Goal: Transaction & Acquisition: Purchase product/service

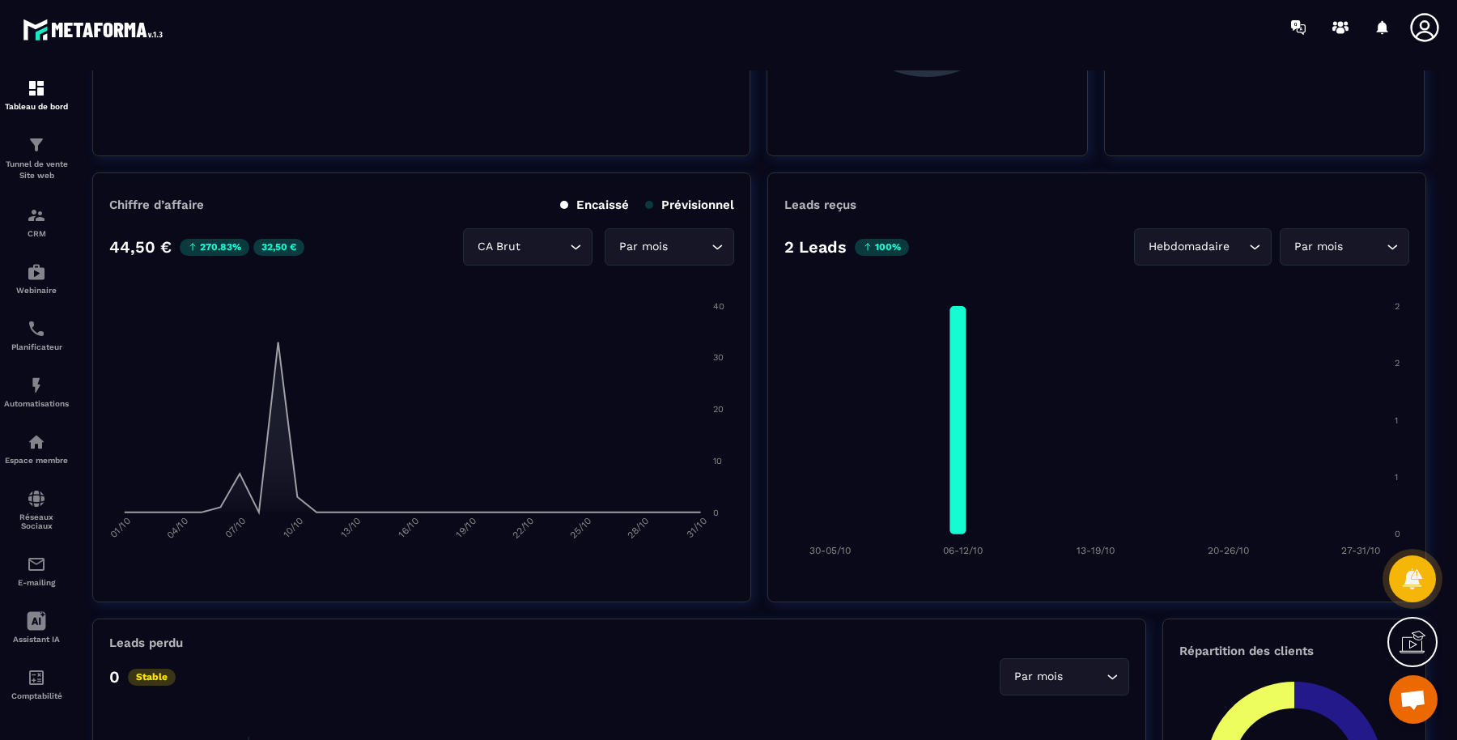
scroll to position [6, 0]
click at [0, 0] on img at bounding box center [0, 0] width 0 height 0
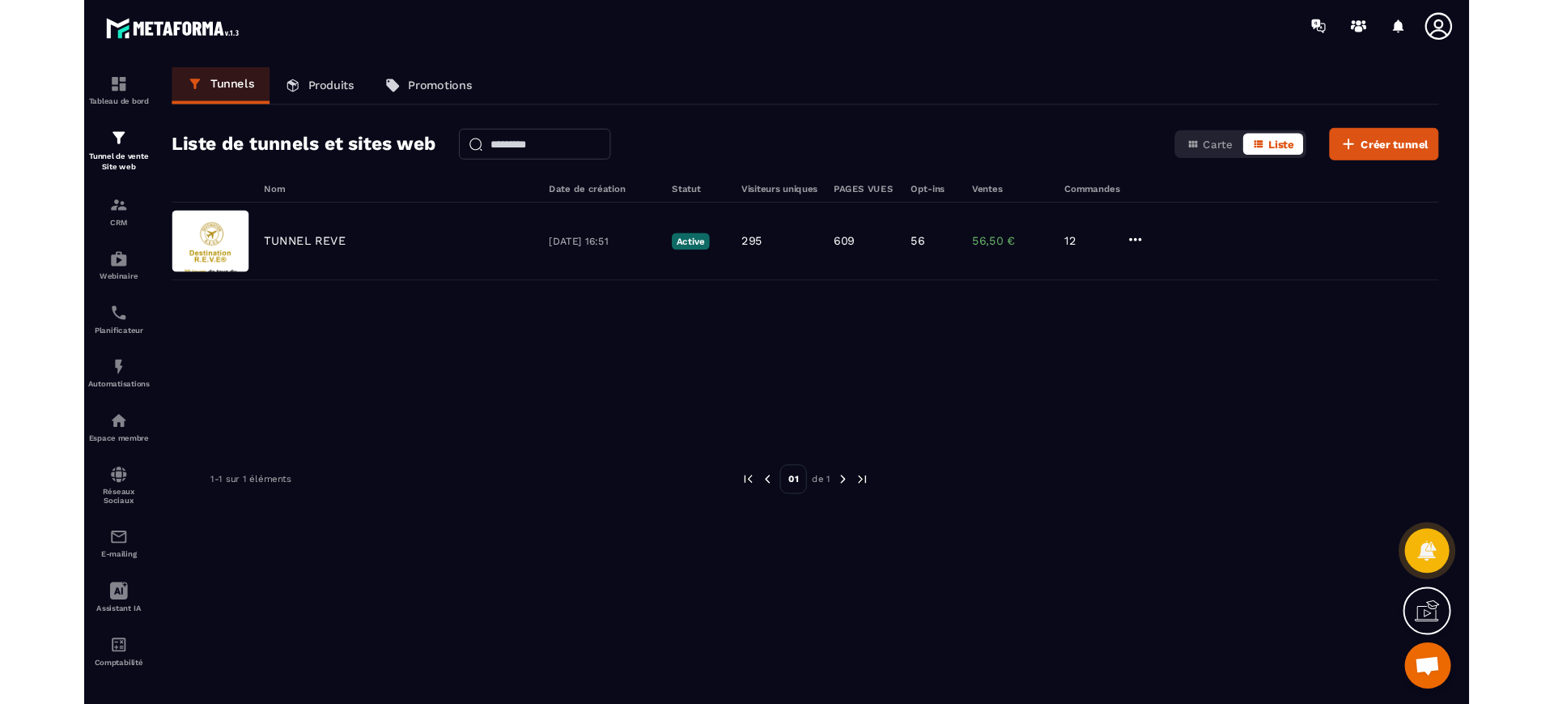
scroll to position [6, 0]
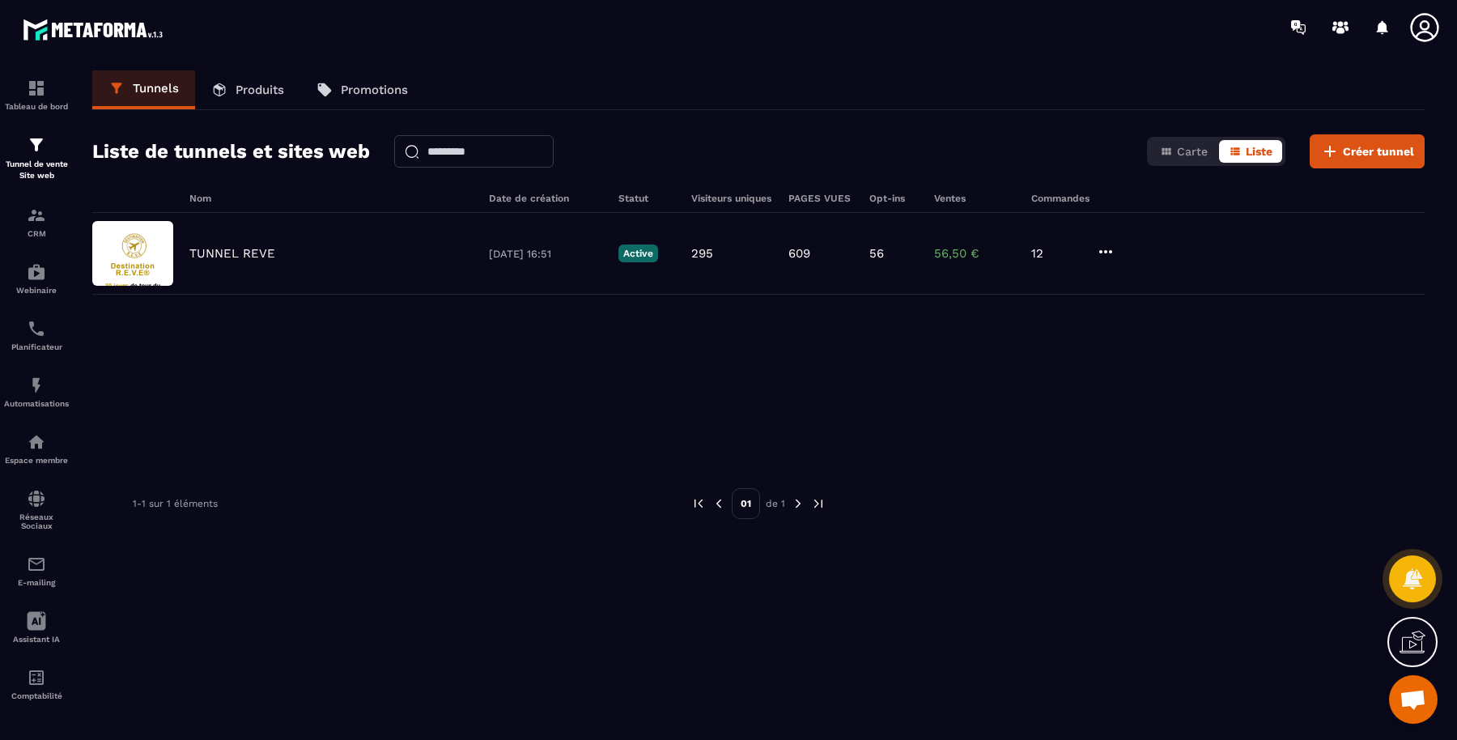
click at [44, 159] on p "Tunnel de vente Site web" at bounding box center [36, 170] width 65 height 23
click at [275, 249] on div "TUNNEL REVE" at bounding box center [330, 253] width 283 height 15
click at [278, 91] on p "Produits" at bounding box center [260, 90] width 49 height 15
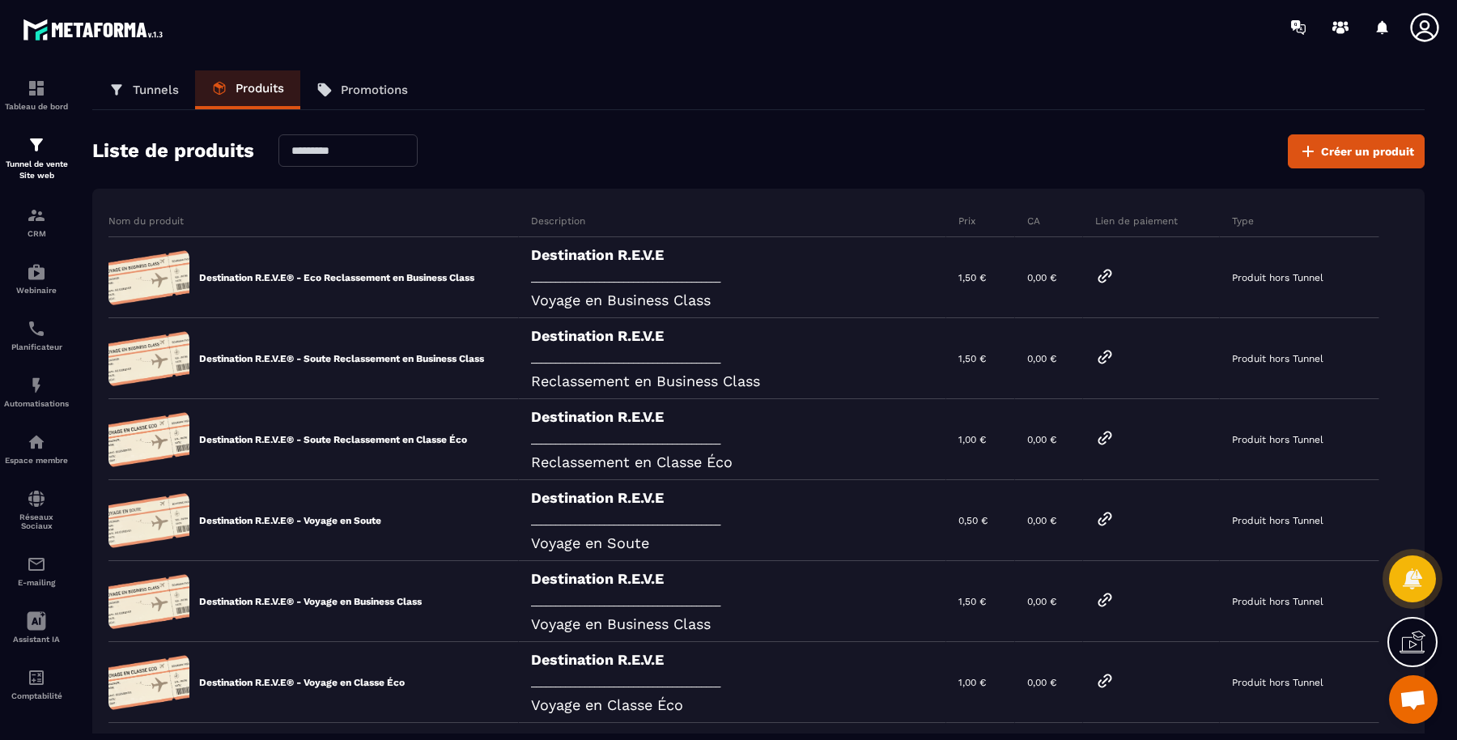
click at [669, 295] on div "Destination R.E.V.E _______________________________________ Voyage en Business …" at bounding box center [732, 277] width 427 height 81
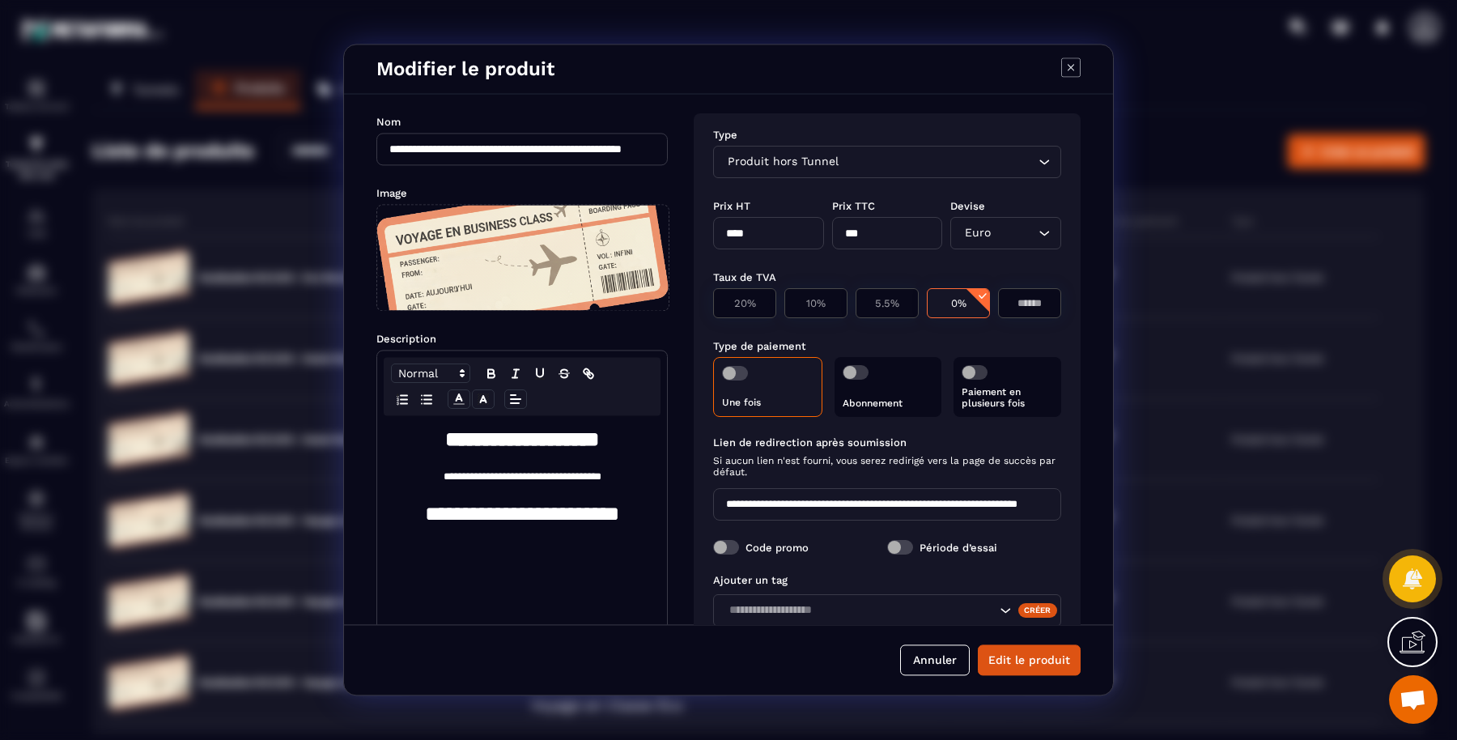
click at [930, 661] on button "Annuler" at bounding box center [935, 660] width 70 height 31
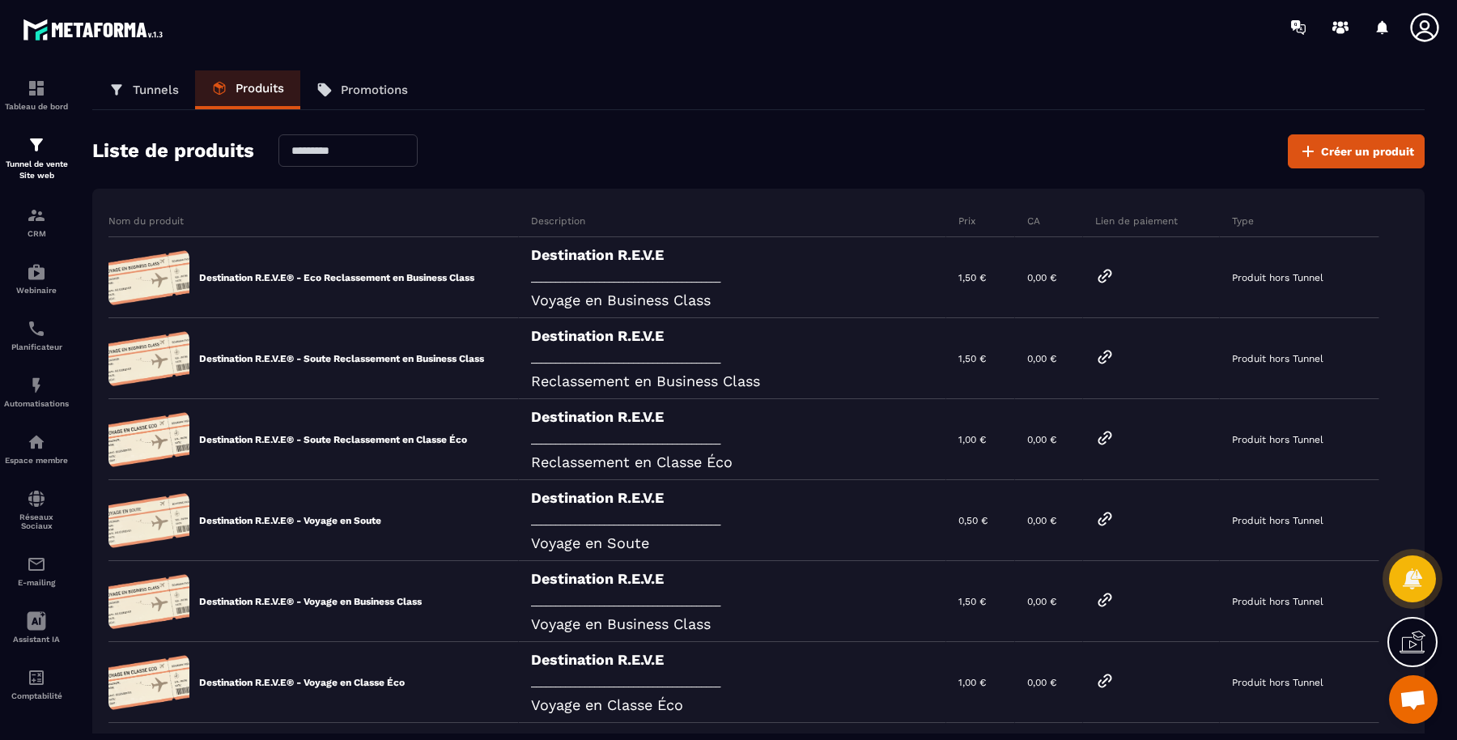
click at [1112, 274] on icon at bounding box center [1105, 276] width 12 height 12
click at [393, 98] on link "Promotions" at bounding box center [362, 89] width 124 height 39
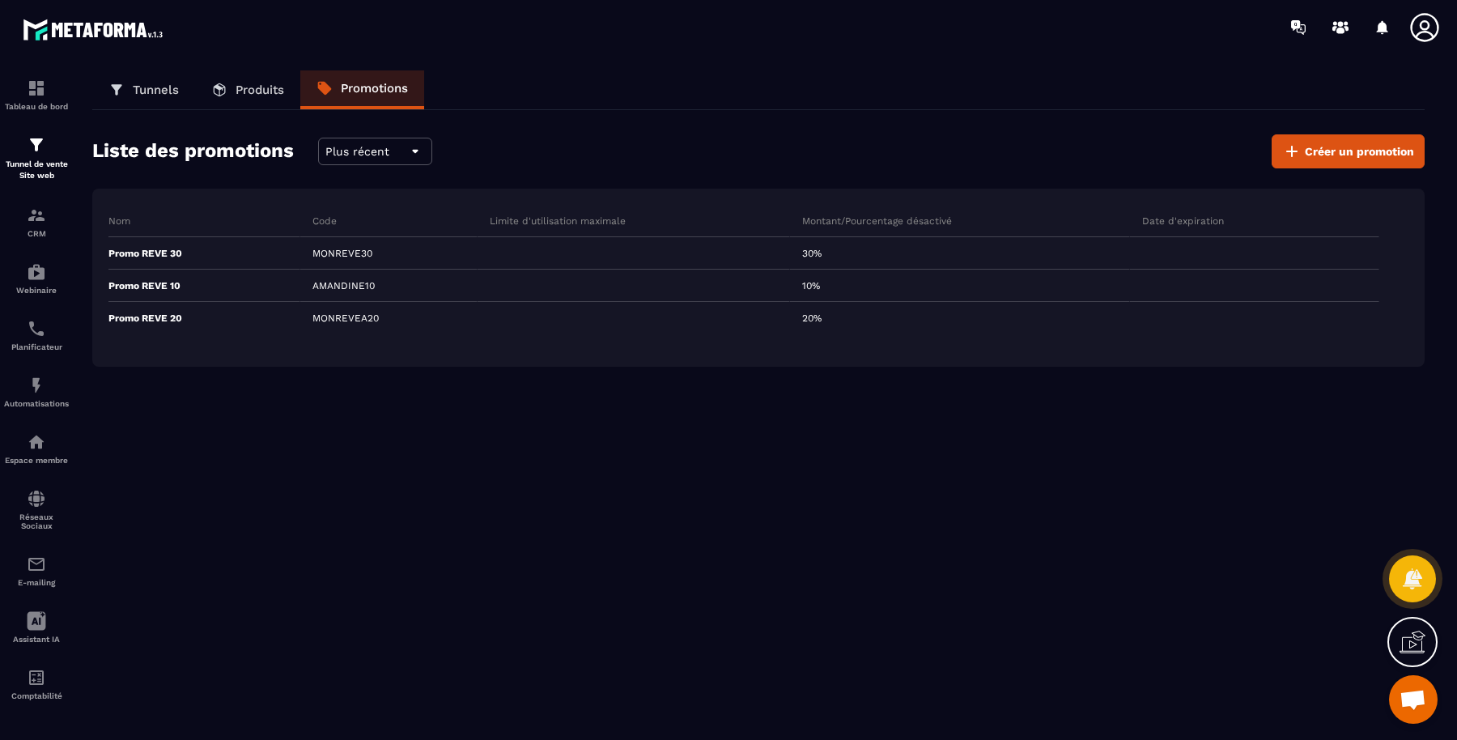
click at [256, 98] on link "Produits" at bounding box center [247, 89] width 105 height 39
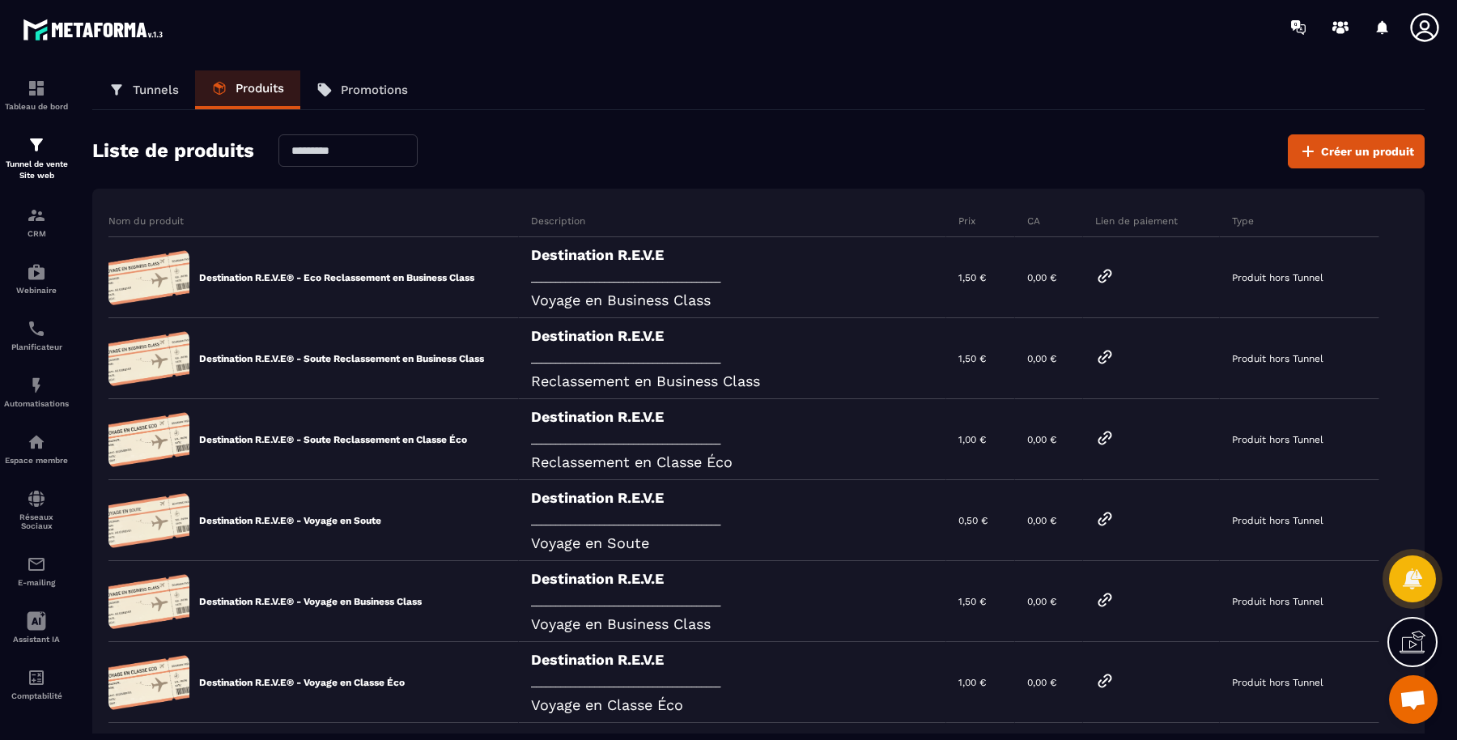
click at [148, 85] on p "Tunnels" at bounding box center [156, 90] width 46 height 15
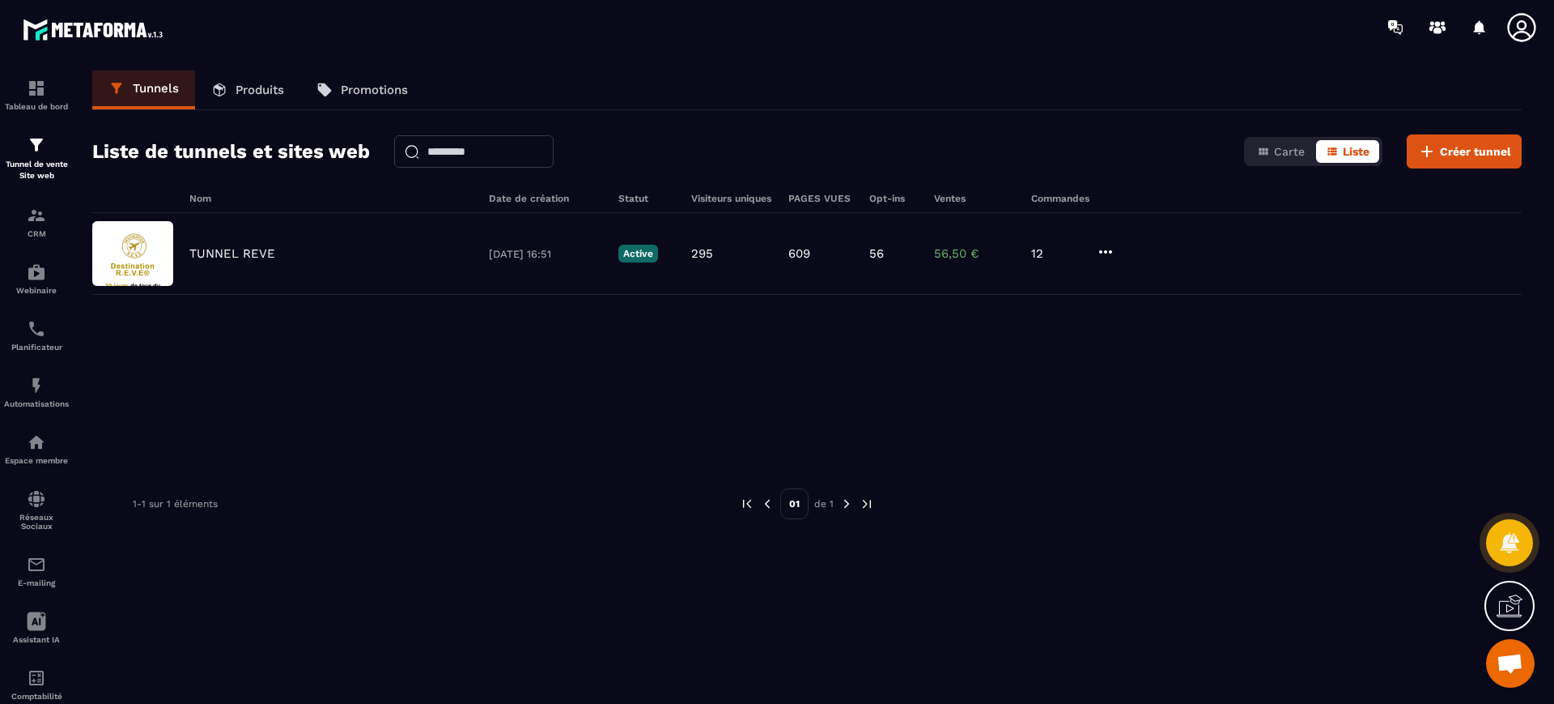
click at [395, 421] on div "TUNNEL REVE 11/09/2025 16:51 Active 295 609 56 56,50 € 12" at bounding box center [807, 334] width 1430 height 243
click at [270, 90] on p "Produits" at bounding box center [260, 90] width 49 height 15
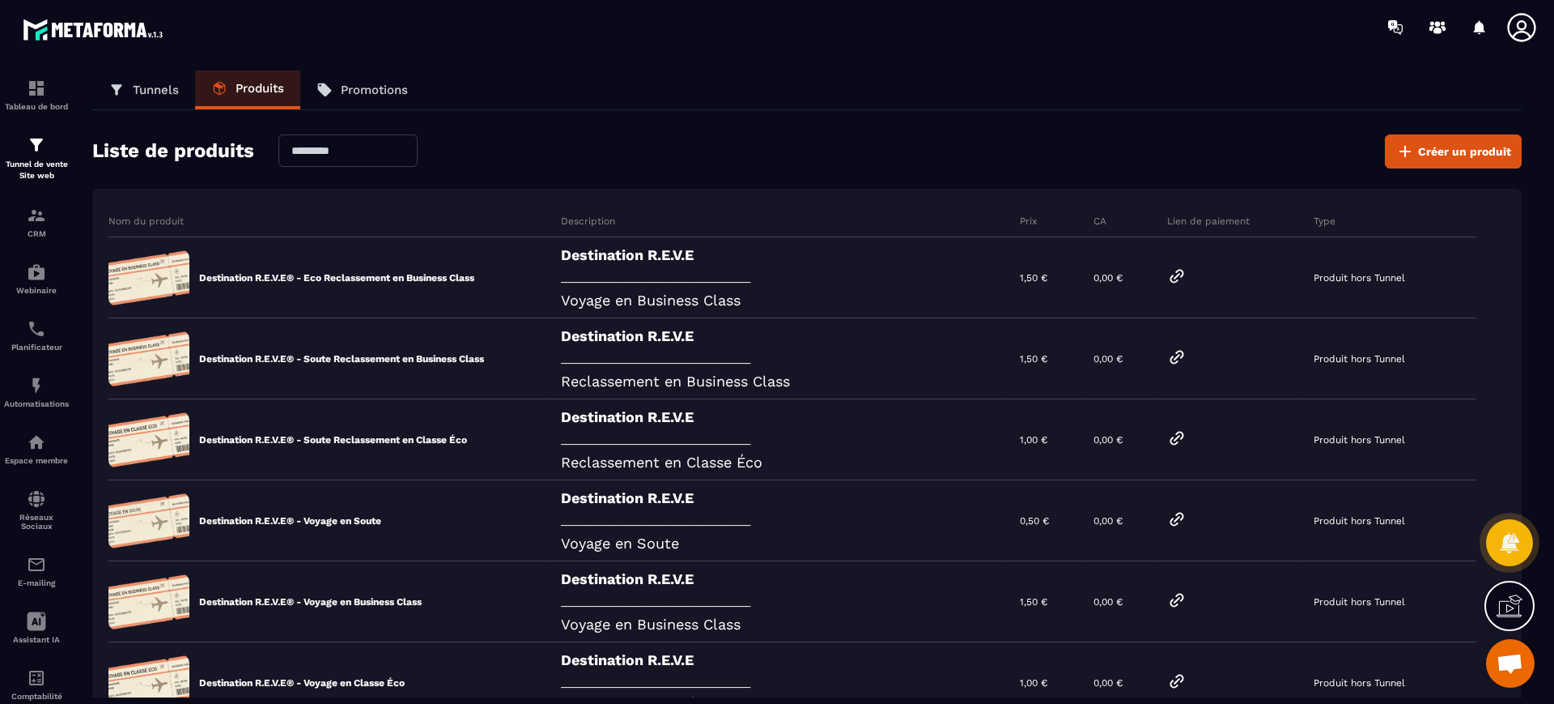
click at [693, 392] on div "Destination R.E.V.E _______________________________________ Reclassement en Bus…" at bounding box center [778, 358] width 459 height 81
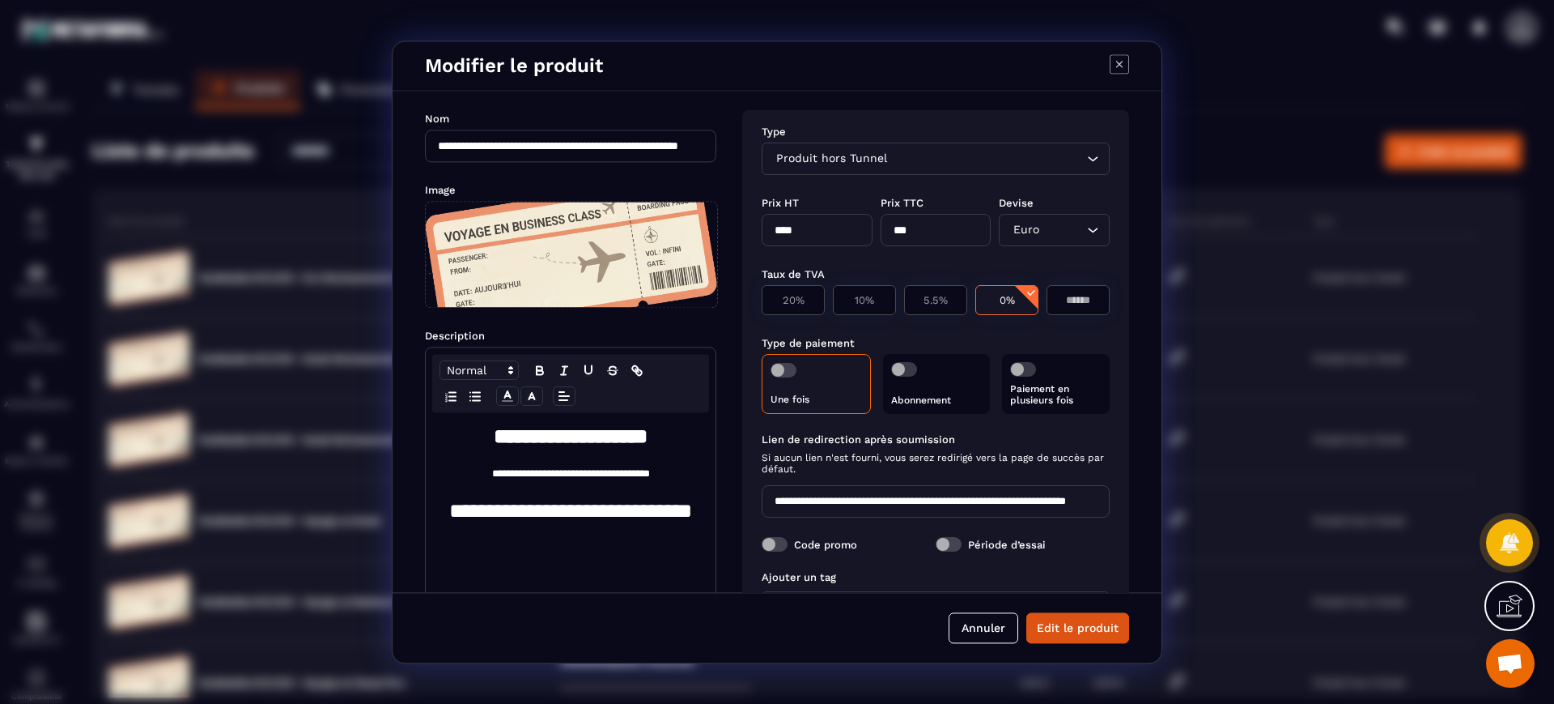
click at [976, 622] on button "Annuler" at bounding box center [984, 627] width 70 height 31
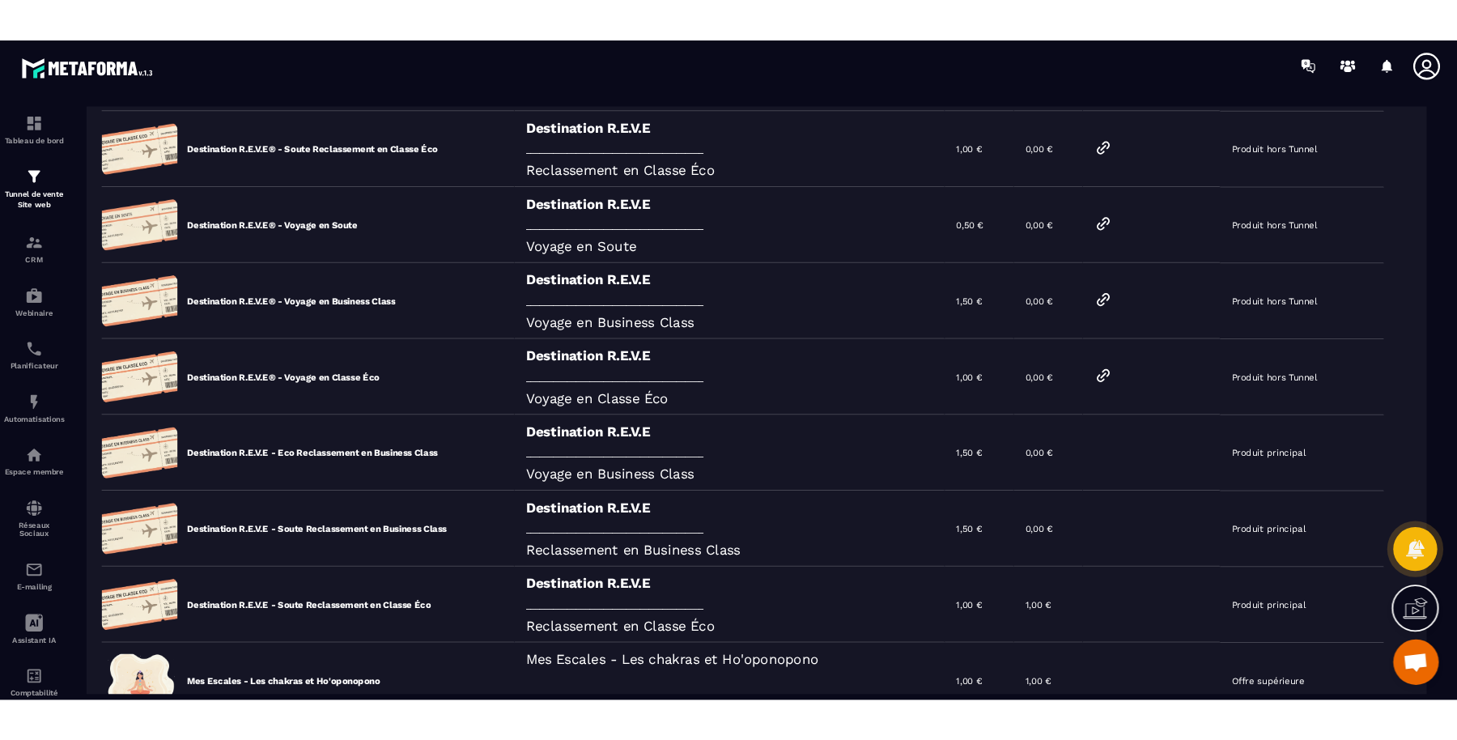
scroll to position [338, 0]
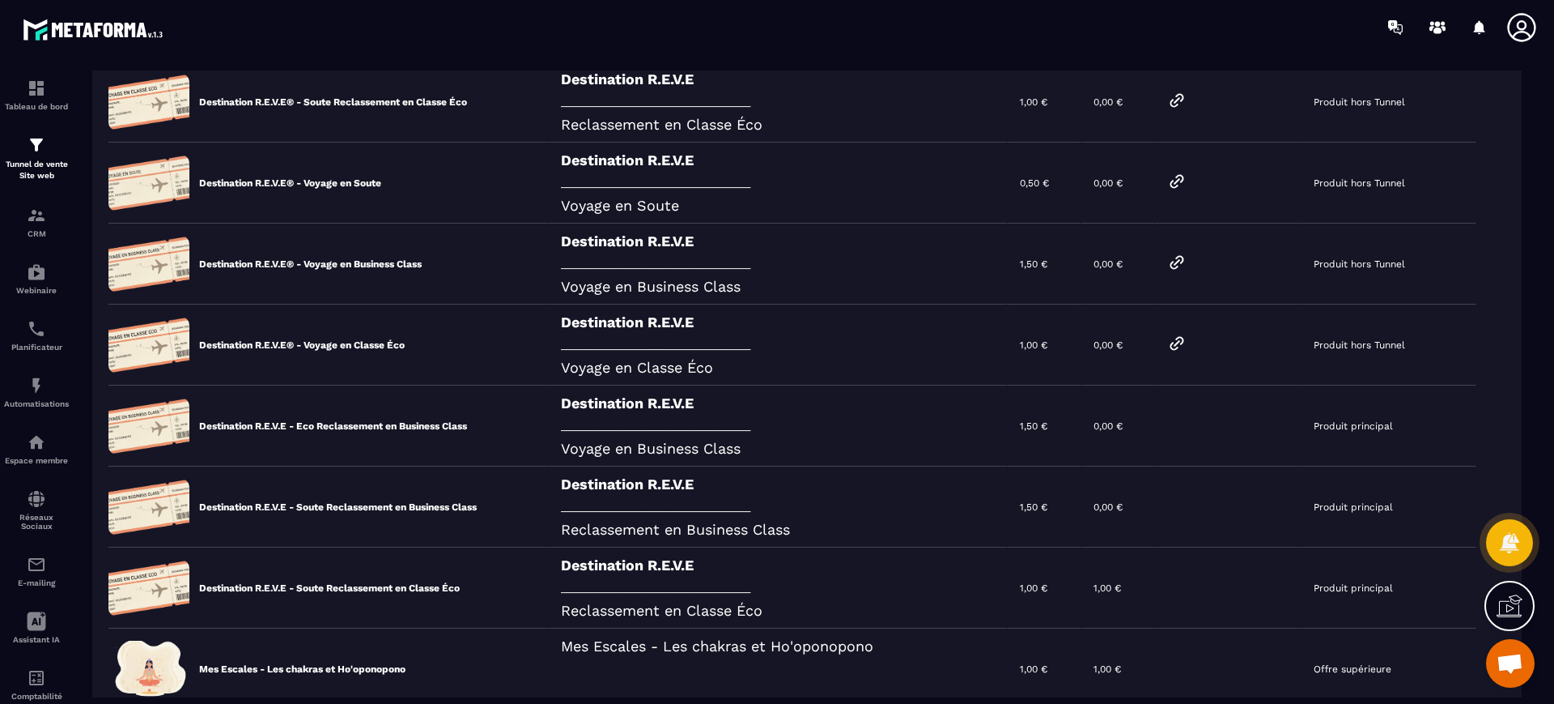
click at [593, 348] on div "Destination R.E.V.E _______________________________________ Voyage en Classe Éco" at bounding box center [778, 344] width 459 height 81
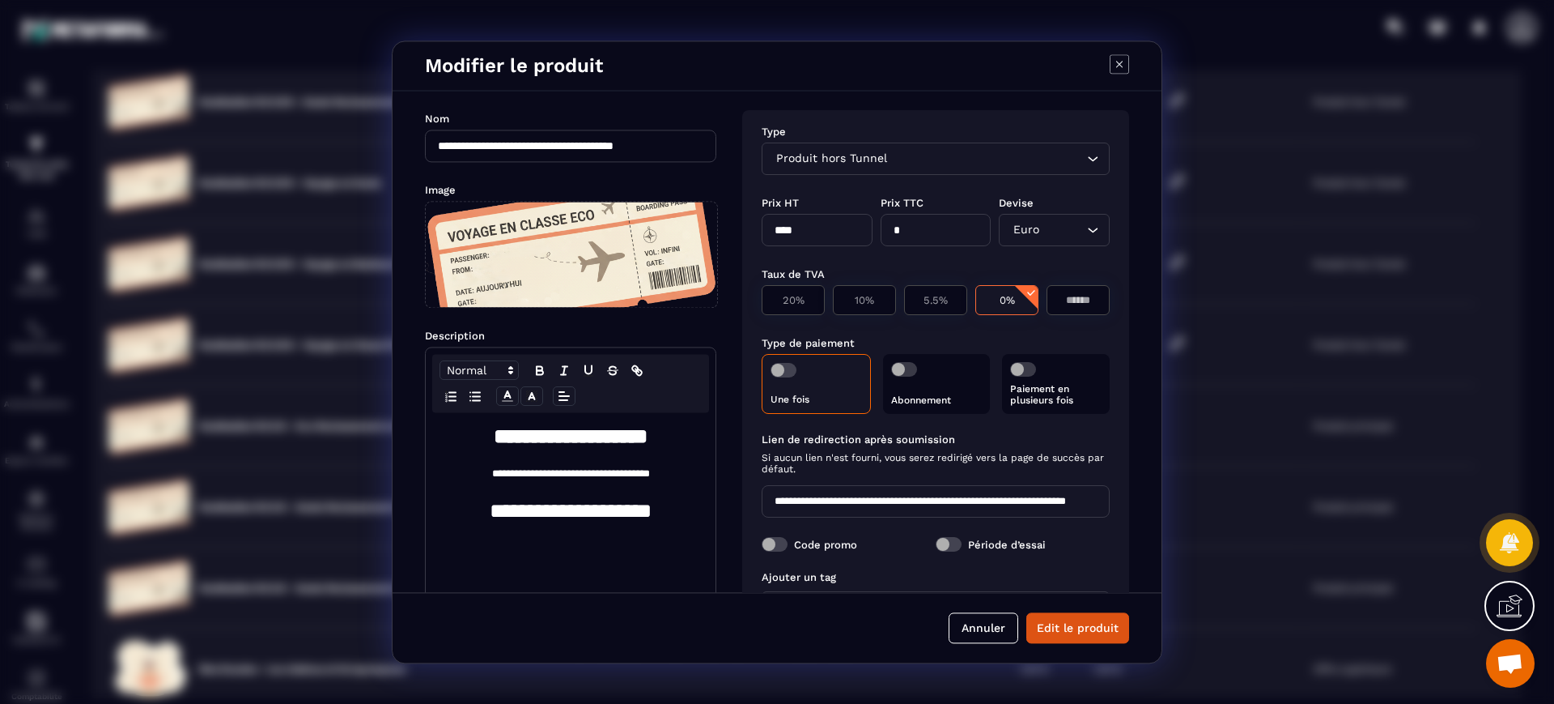
click at [981, 636] on button "Annuler" at bounding box center [984, 627] width 70 height 31
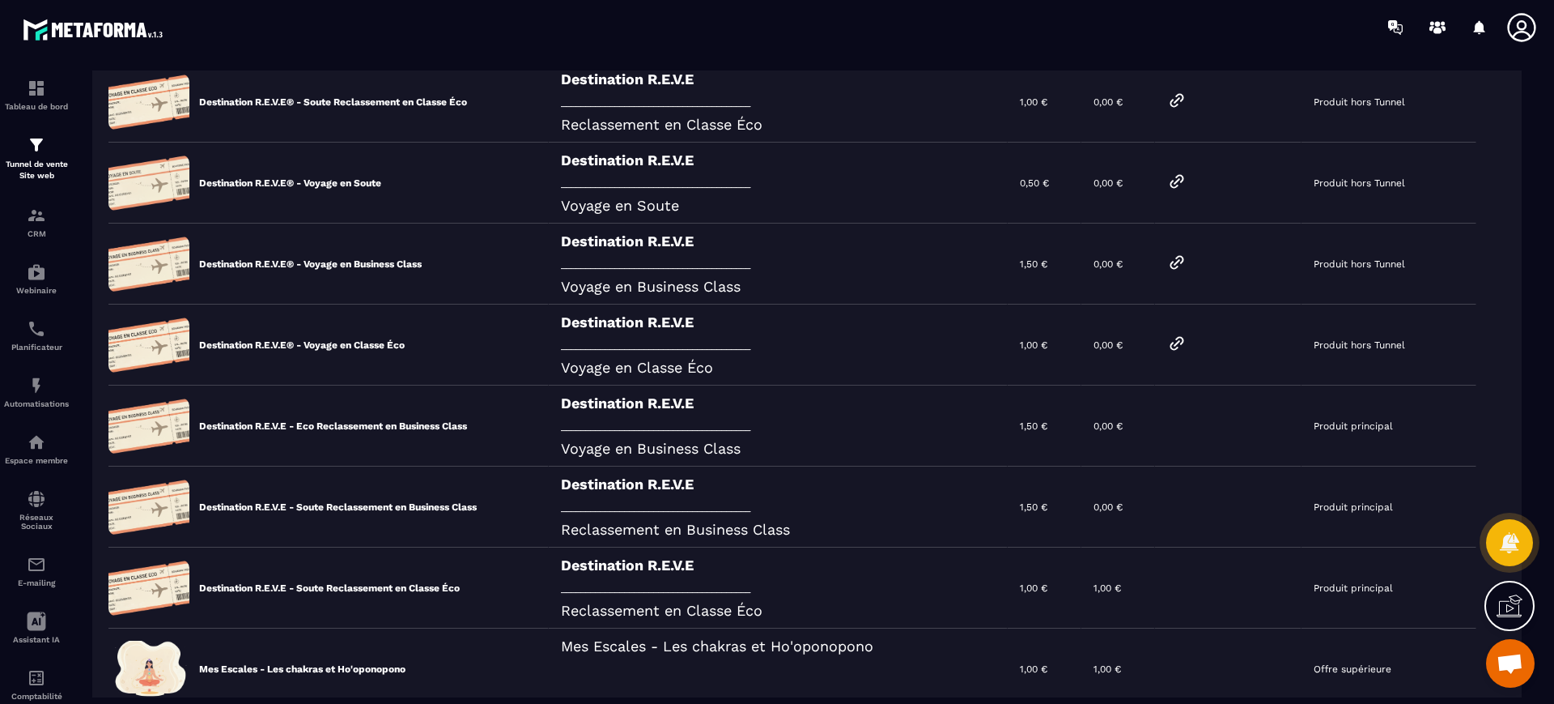
click at [1187, 345] on icon at bounding box center [1176, 343] width 19 height 19
click at [41, 151] on img at bounding box center [36, 144] width 19 height 19
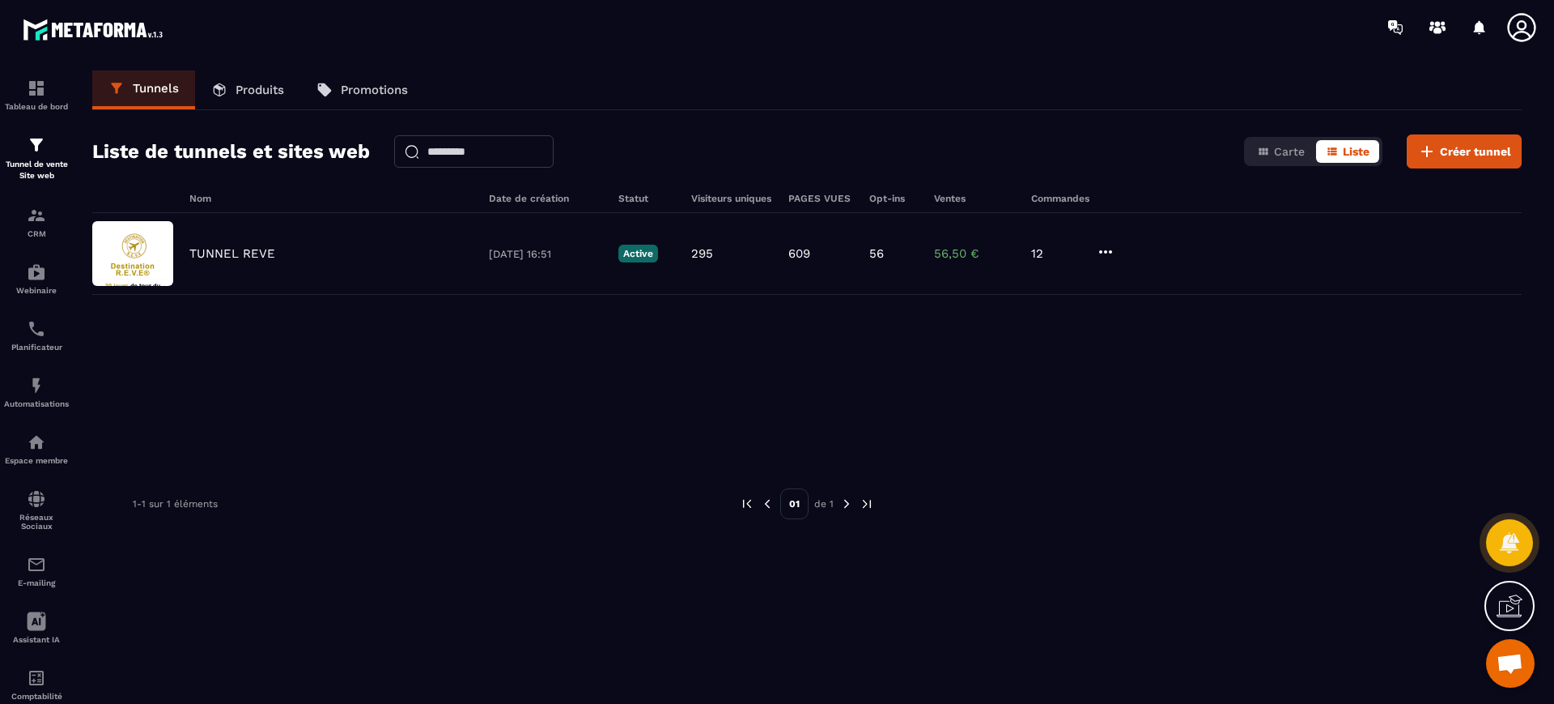
click at [1456, 26] on icon at bounding box center [1521, 27] width 28 height 28
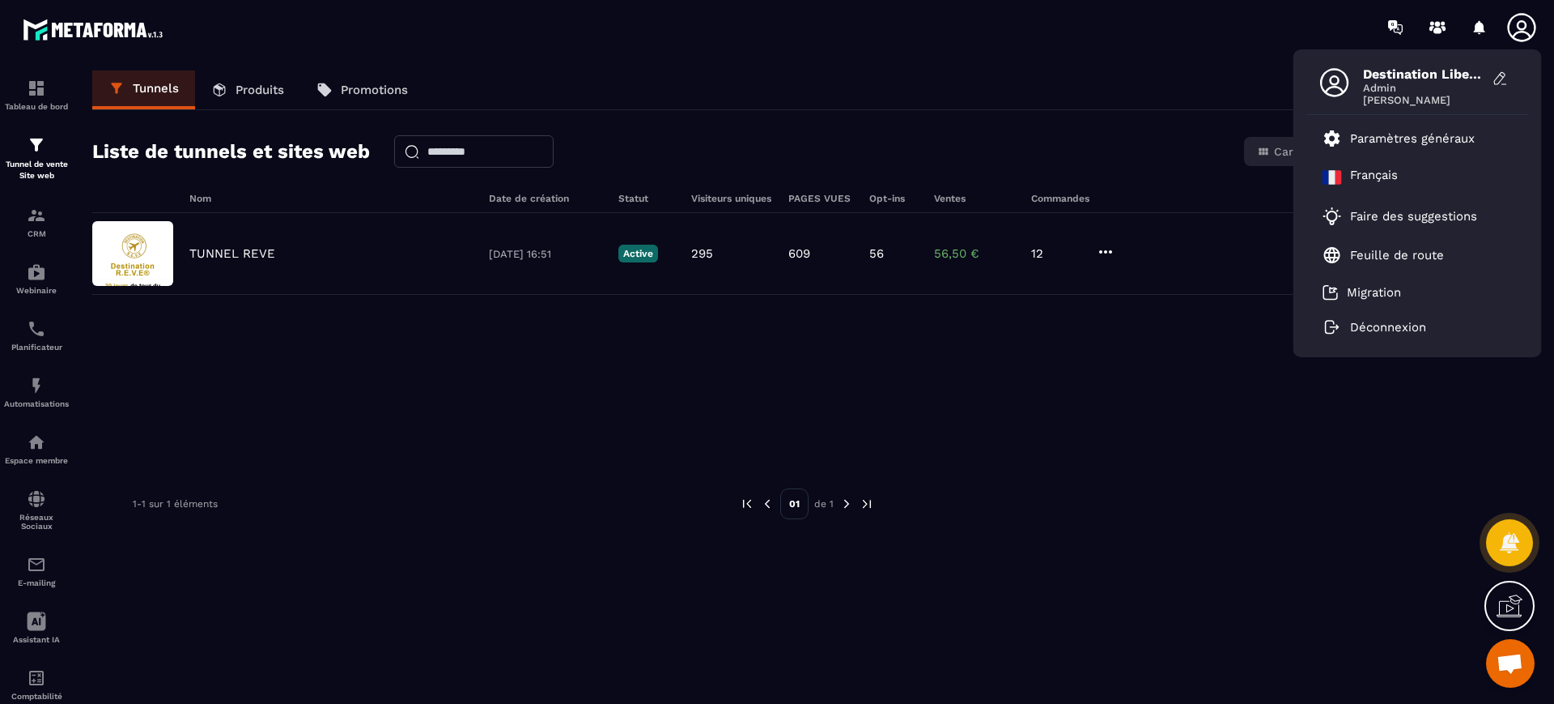
click at [1376, 135] on p "Paramètres généraux" at bounding box center [1412, 138] width 125 height 15
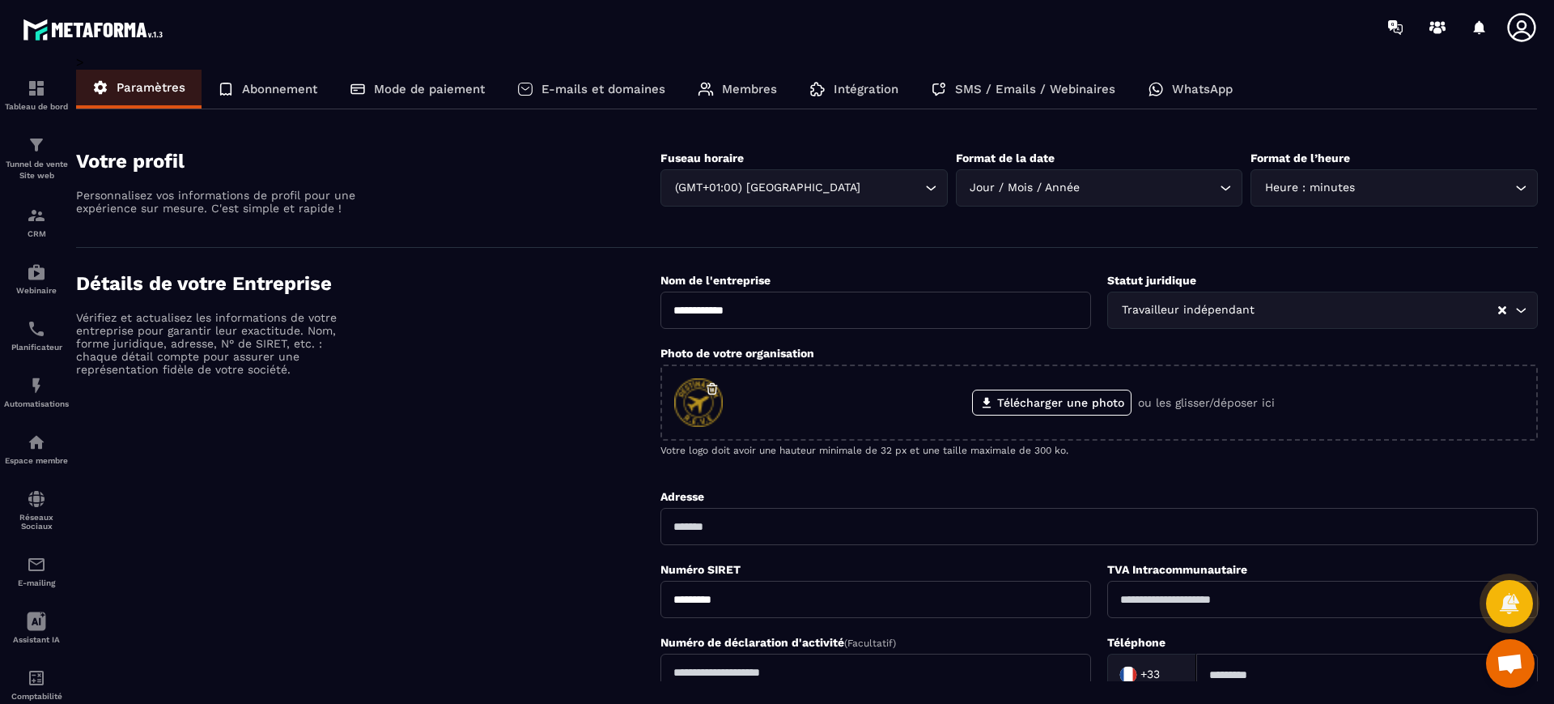
click at [438, 91] on p "Mode de paiement" at bounding box center [429, 89] width 111 height 15
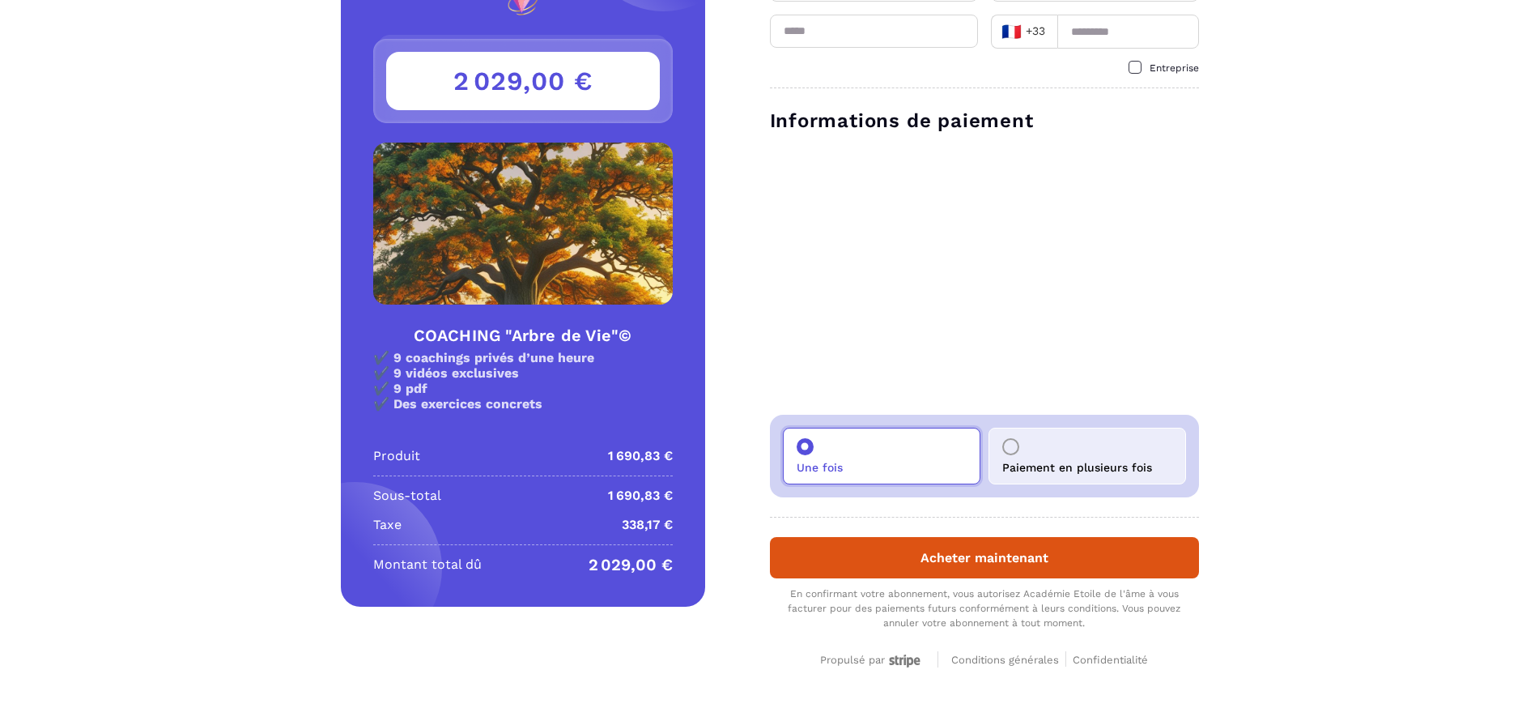
scroll to position [135, 0]
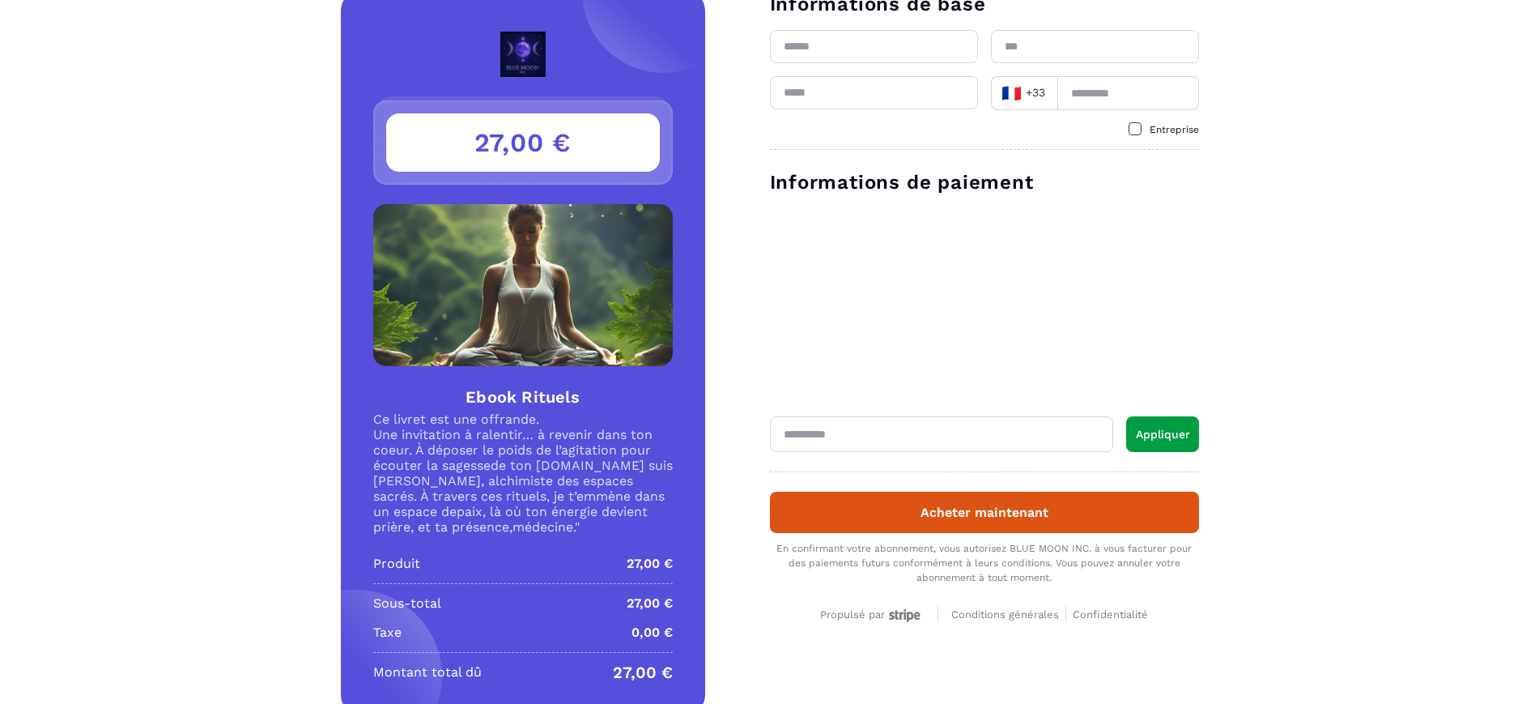
scroll to position [67, 0]
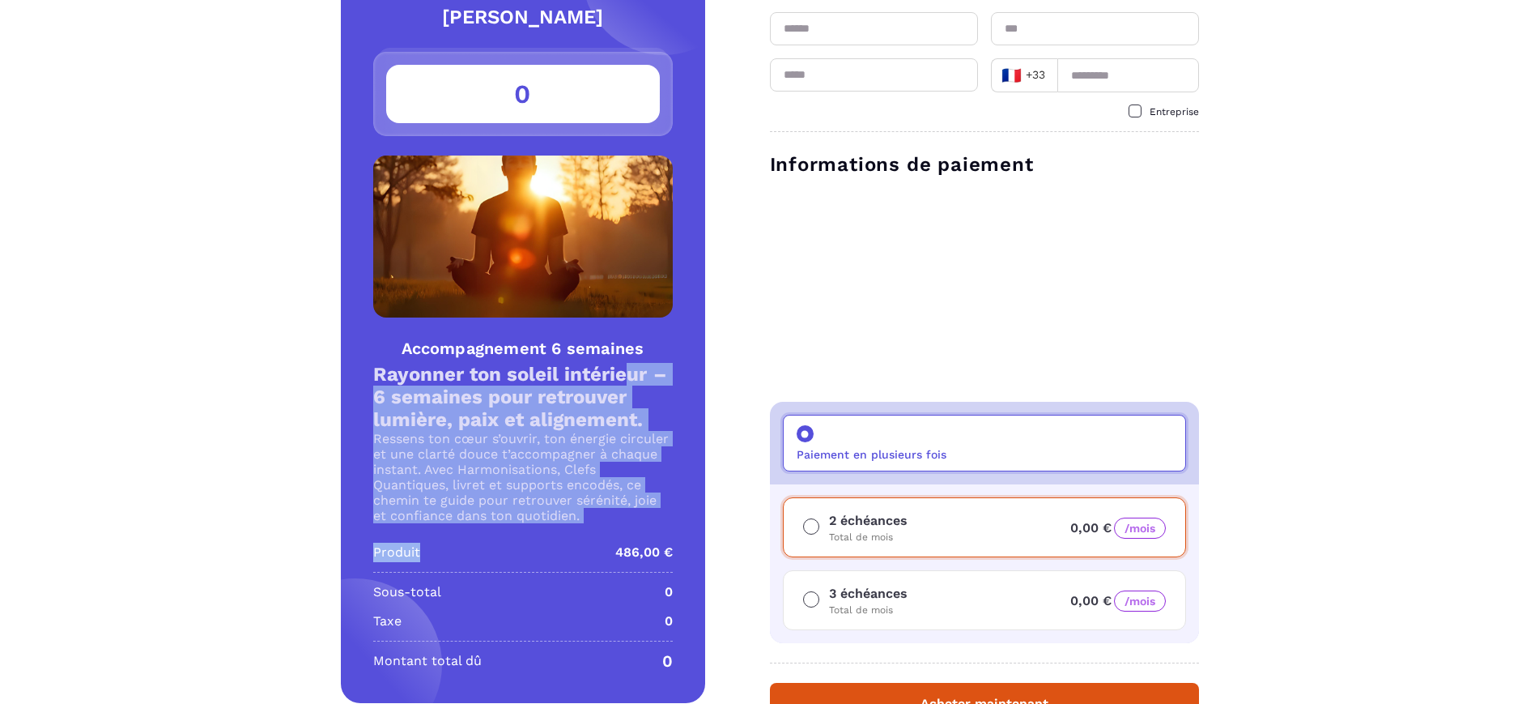
scroll to position [84, 0]
drag, startPoint x: 461, startPoint y: 398, endPoint x: 502, endPoint y: 499, distance: 108.2
click at [519, 538] on div "claire leseur 0 Accompagnement 6 semaines Rayonner ton soleil intérieur – 6 sem…" at bounding box center [523, 337] width 364 height 729
click at [497, 471] on p "Ressens ton cœur s’ouvrir, ton énergie circuler et une clarté douce t’accompagn…" at bounding box center [523, 477] width 300 height 92
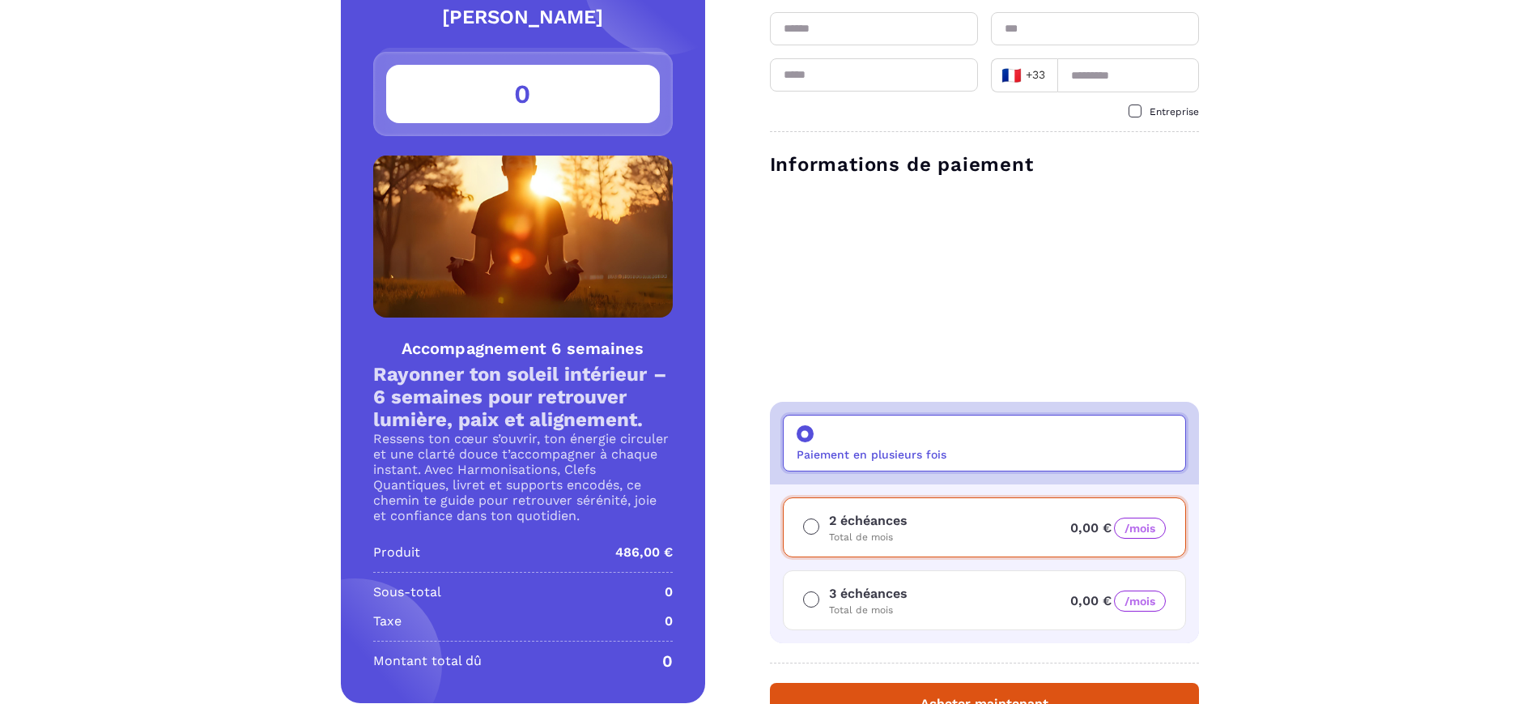
click at [857, 585] on p "3 échéances" at bounding box center [868, 593] width 79 height 19
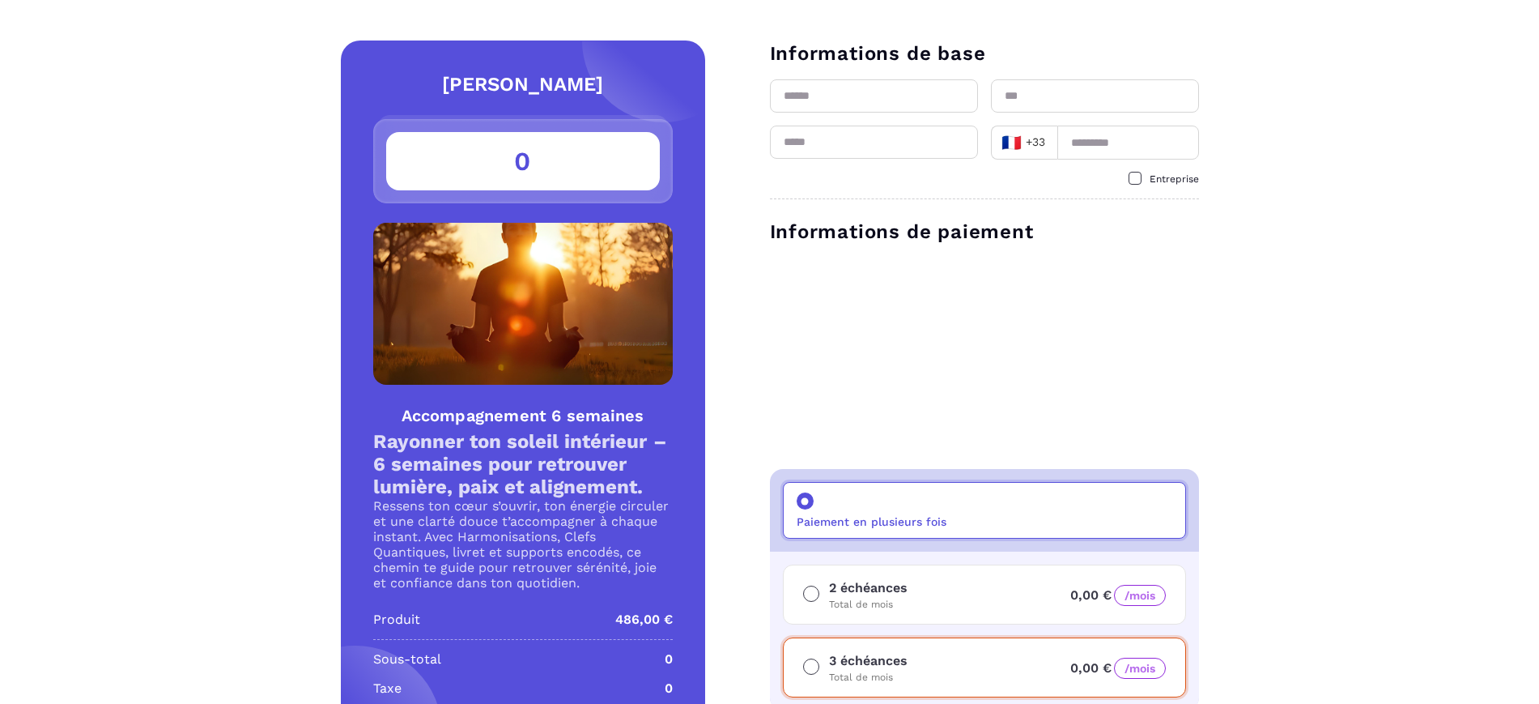
scroll to position [67, 0]
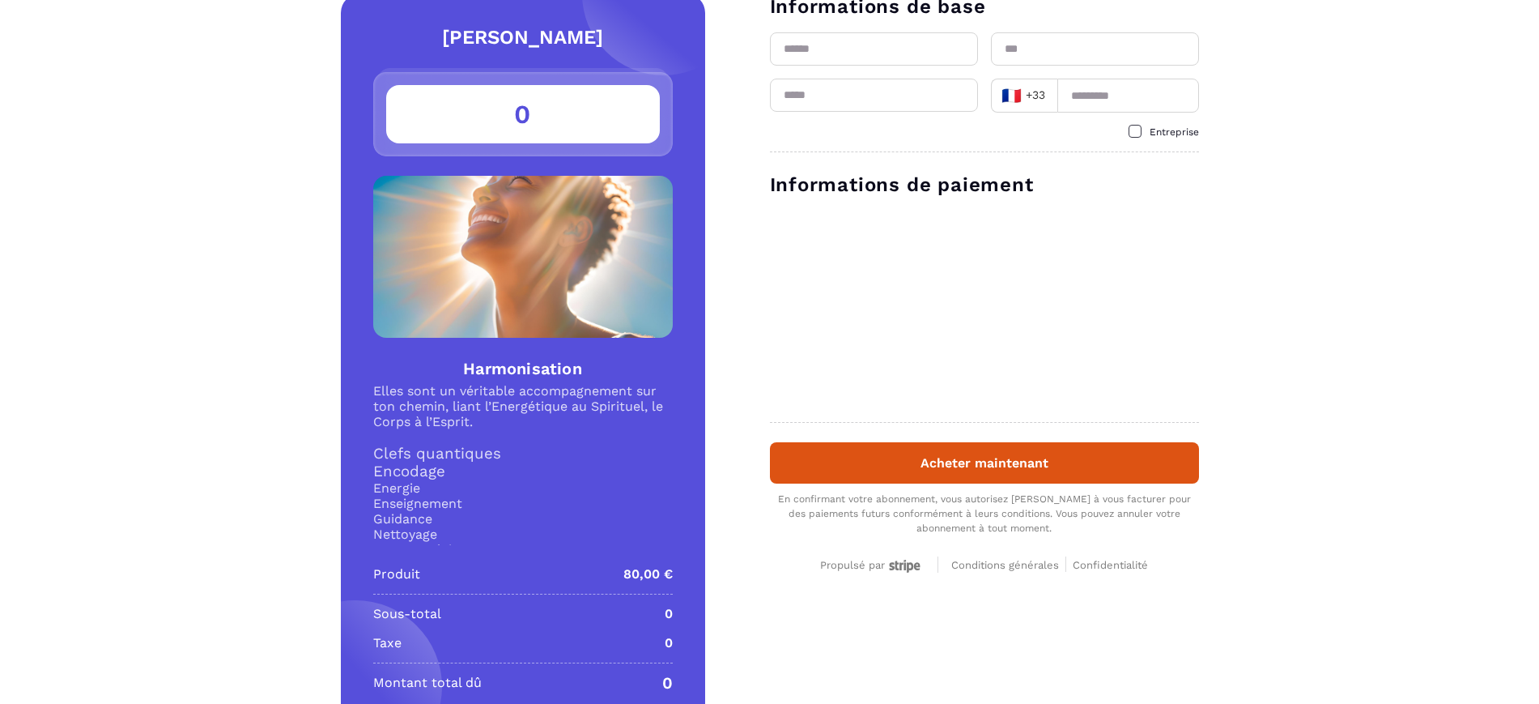
scroll to position [67, 0]
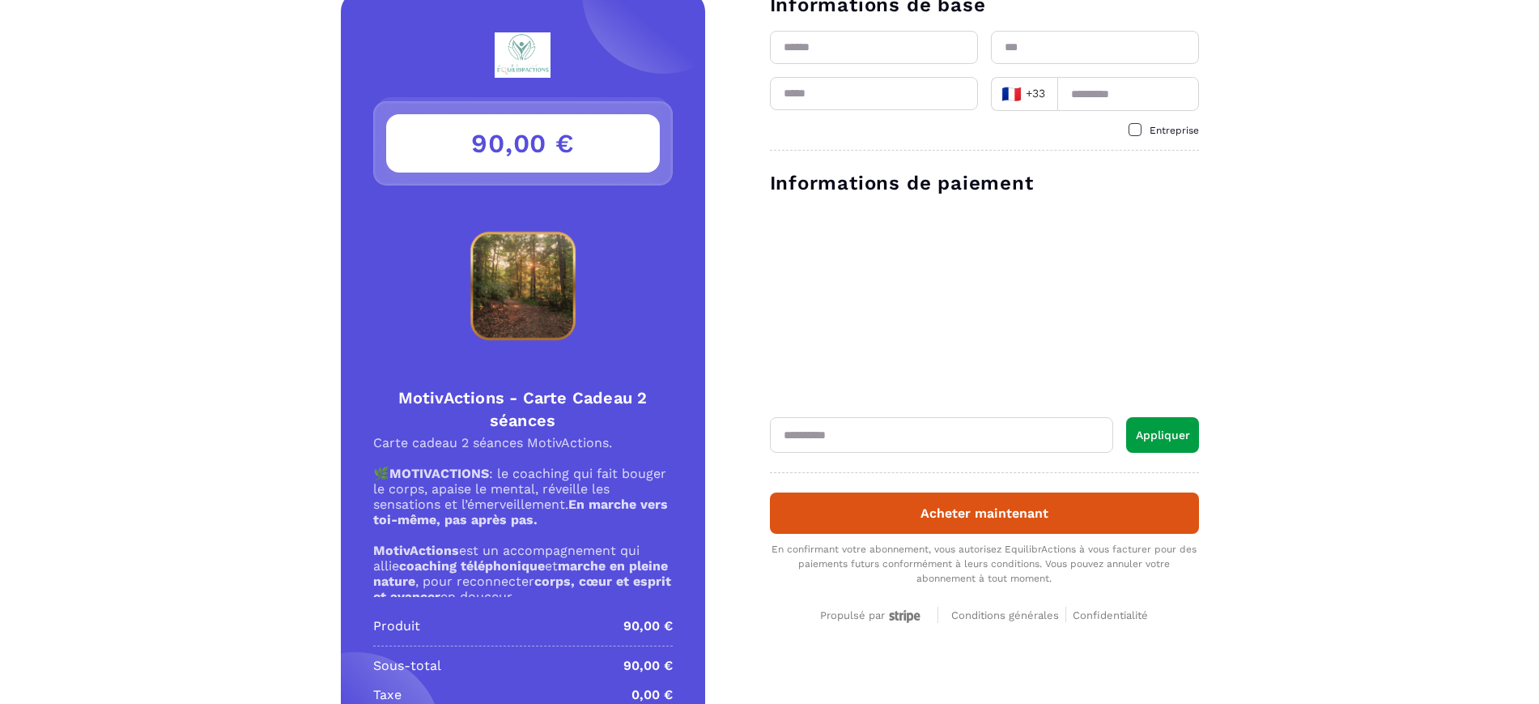
scroll to position [67, 0]
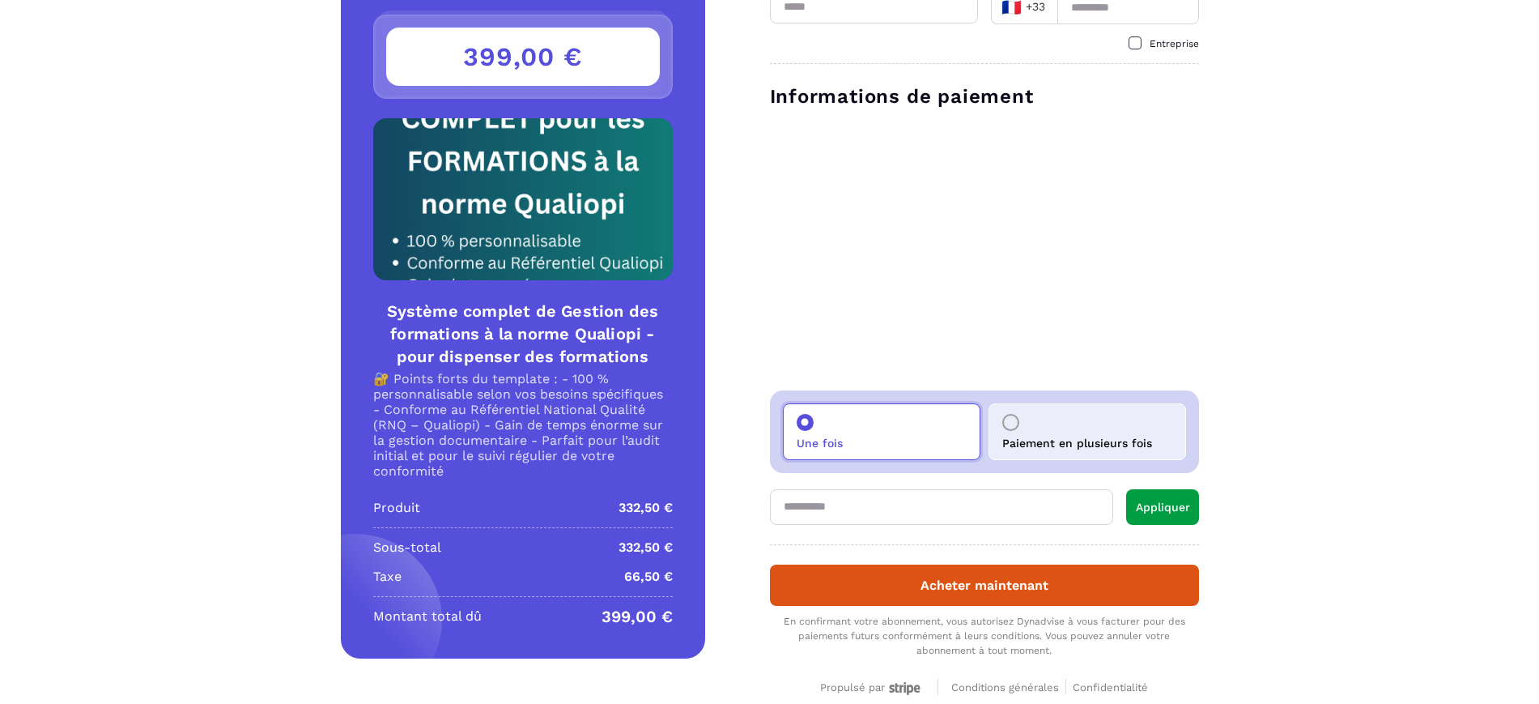
scroll to position [193, 0]
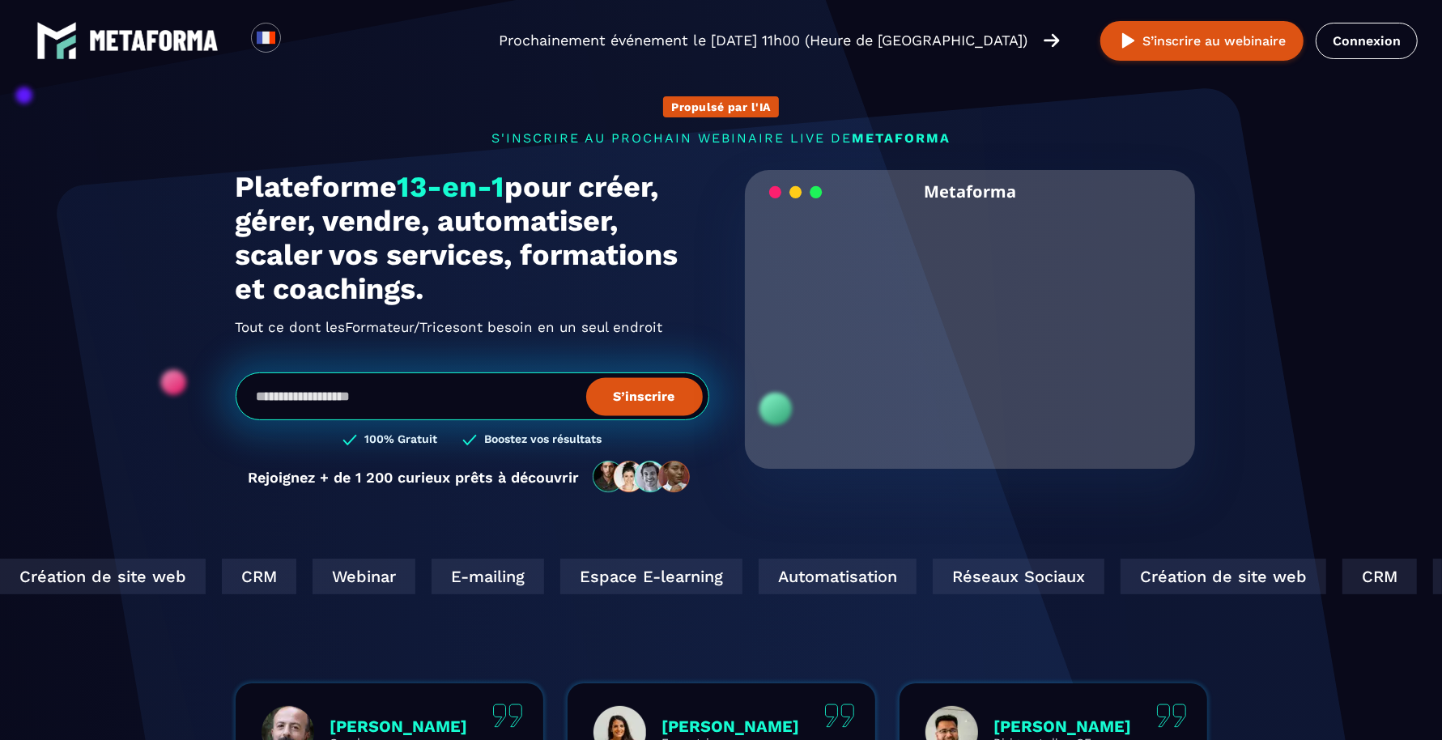
click at [1364, 44] on link "Connexion" at bounding box center [1367, 41] width 102 height 36
